Goal: Information Seeking & Learning: Compare options

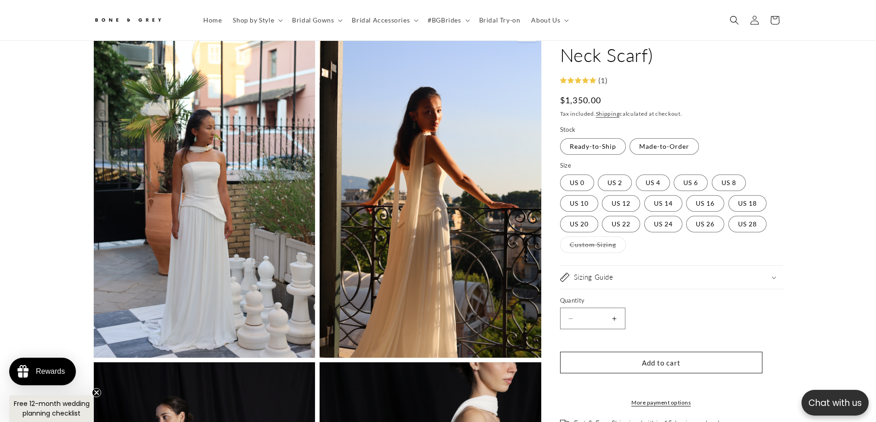
scroll to position [0, 506]
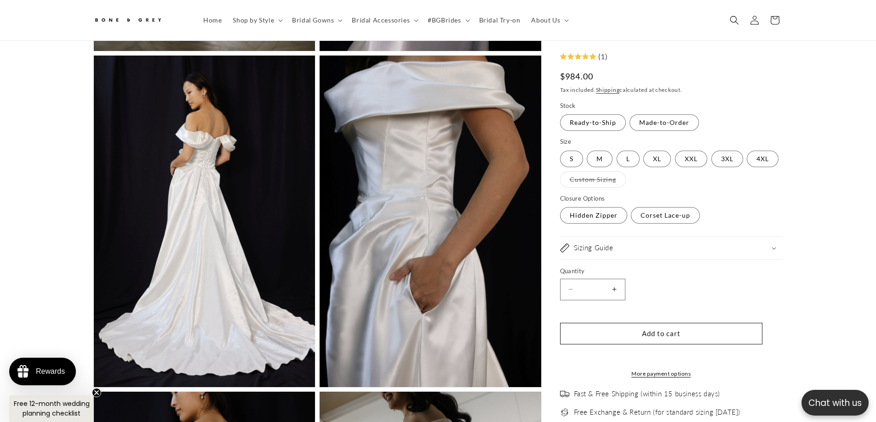
scroll to position [0, 506]
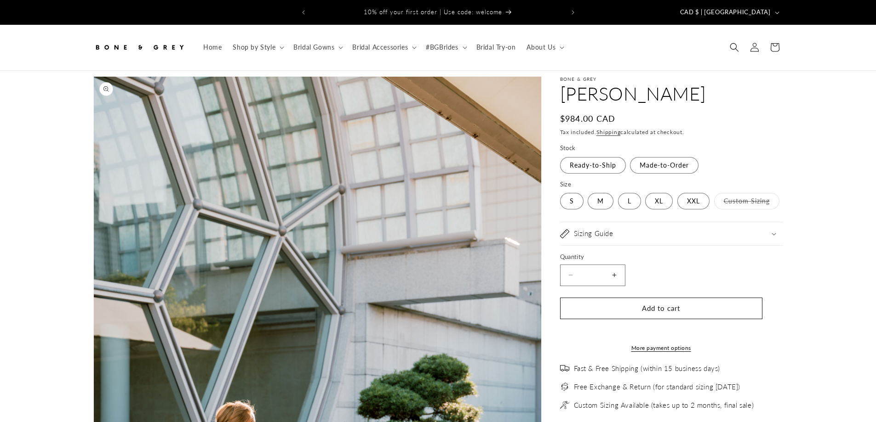
select select "**********"
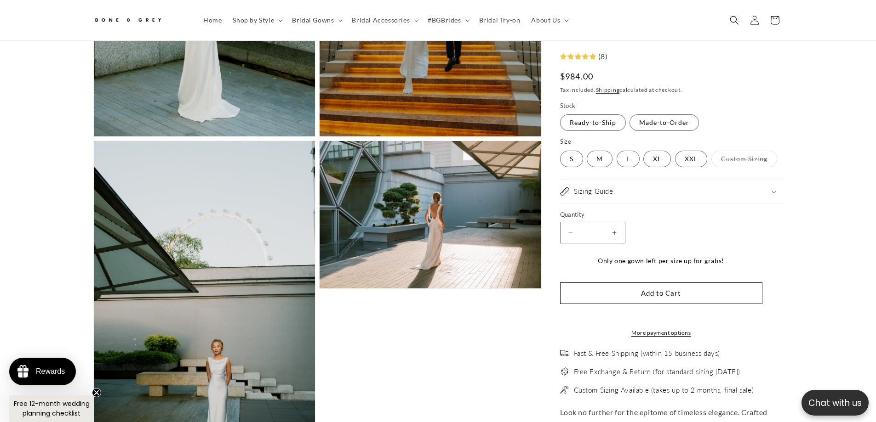
scroll to position [960, 0]
